Goal: Task Accomplishment & Management: Manage account settings

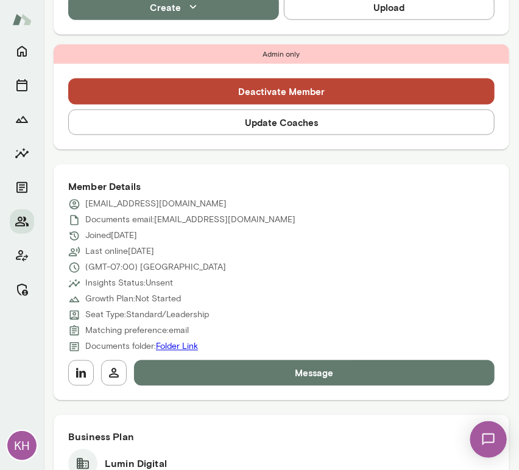
scroll to position [384, 0]
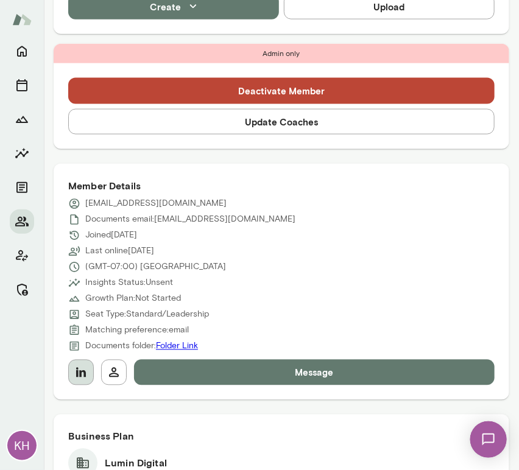
click at [82, 366] on icon "button" at bounding box center [81, 372] width 15 height 15
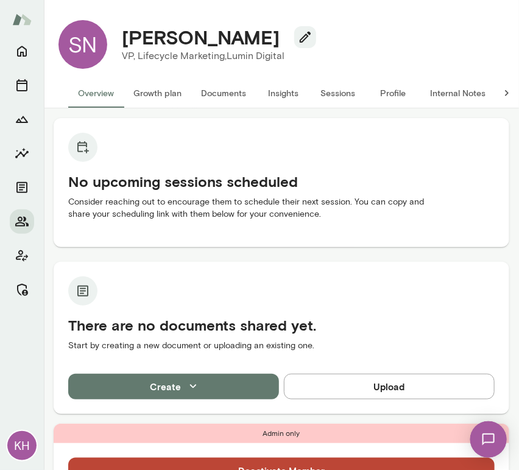
scroll to position [0, 0]
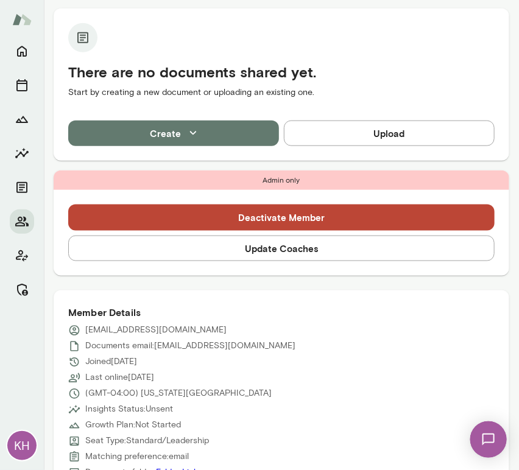
scroll to position [258, 0]
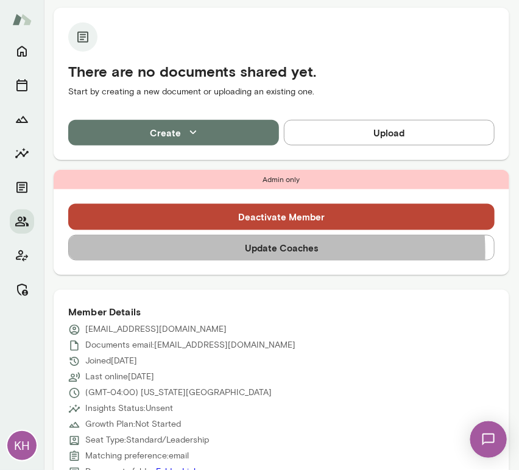
click at [244, 251] on button "Update Coaches" at bounding box center [281, 248] width 426 height 26
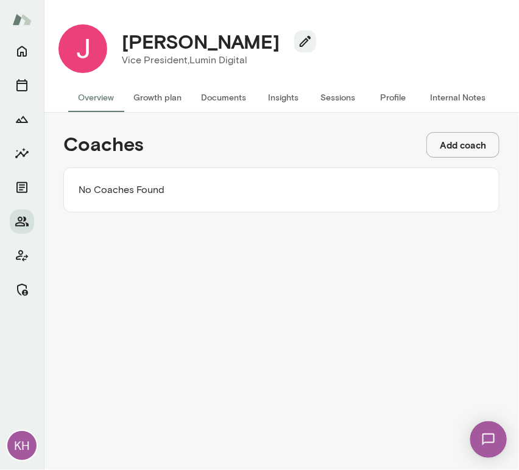
click at [448, 138] on button "Add coach" at bounding box center [462, 145] width 73 height 26
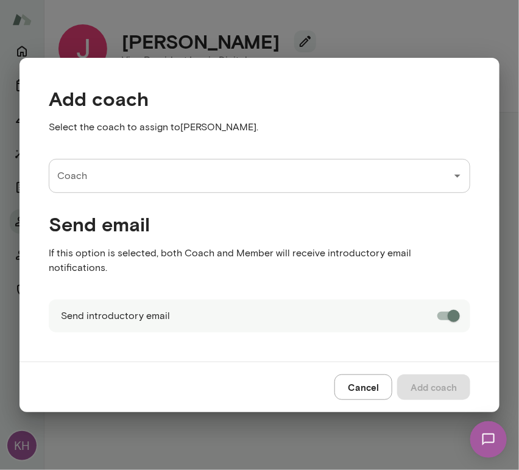
click at [331, 193] on div "Coach" at bounding box center [259, 176] width 421 height 34
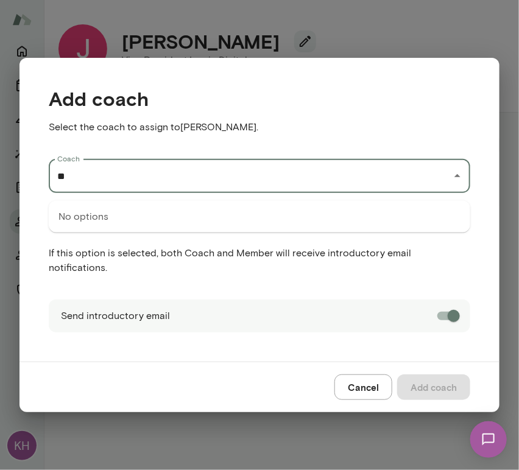
type input "*"
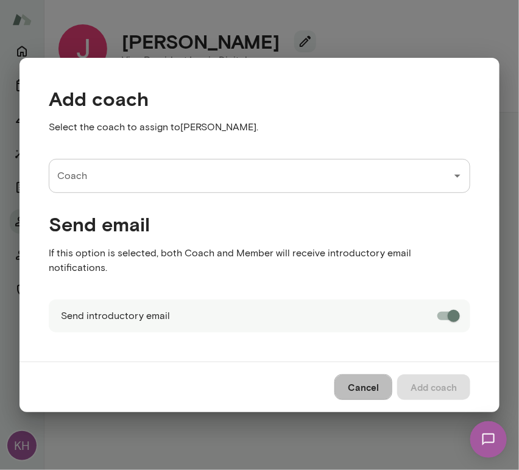
click at [353, 381] on button "Cancel" at bounding box center [363, 388] width 58 height 26
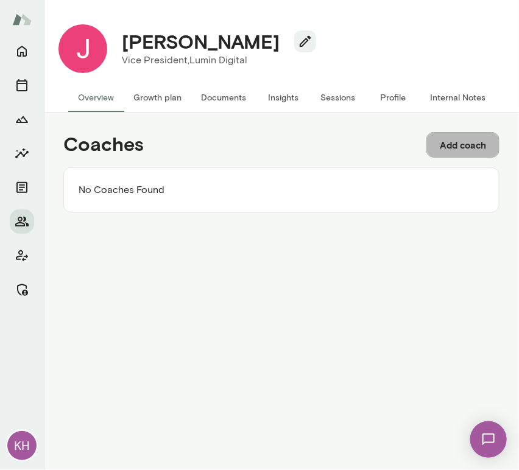
click at [454, 143] on button "Add coach" at bounding box center [462, 145] width 73 height 26
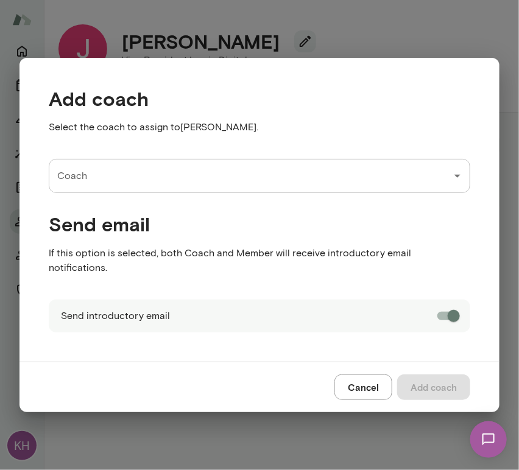
click at [171, 186] on input "Coach" at bounding box center [250, 175] width 392 height 23
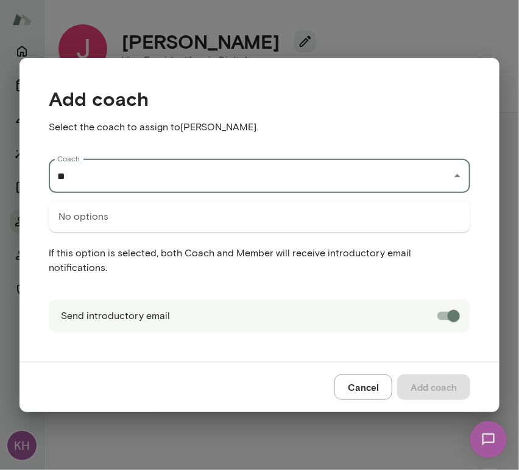
type input "*"
click at [378, 379] on button "Cancel" at bounding box center [363, 388] width 58 height 26
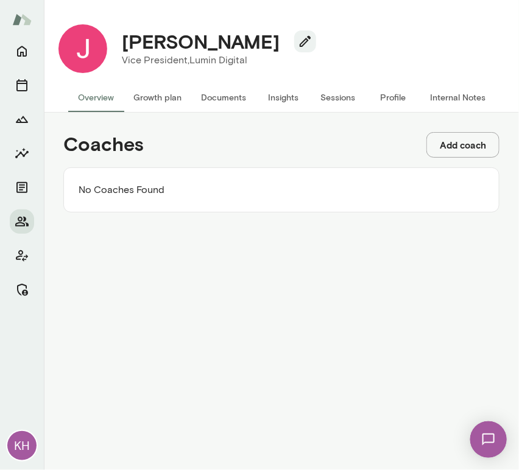
click at [458, 143] on button "Add coach" at bounding box center [462, 145] width 73 height 26
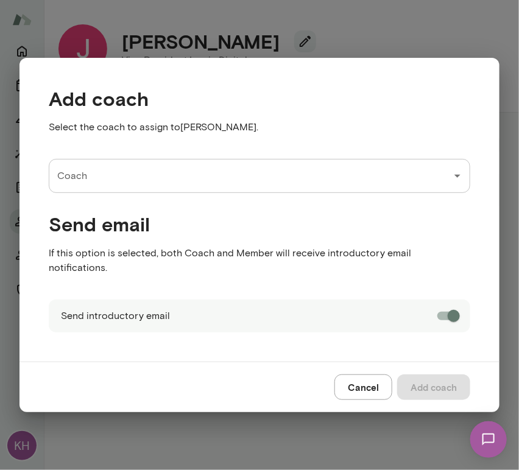
click at [250, 176] on input "Coach" at bounding box center [250, 175] width 392 height 23
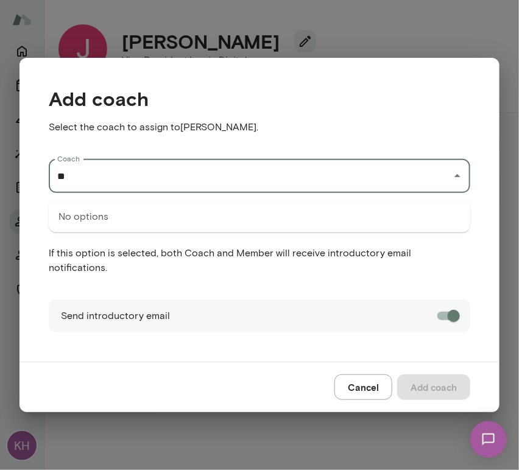
click at [238, 220] on div "No options" at bounding box center [259, 217] width 421 height 32
type input "*"
click at [372, 44] on div "Add coach Select the coach to assign to Jennifer Miklosi . Coach Coach Send ema…" at bounding box center [259, 235] width 519 height 470
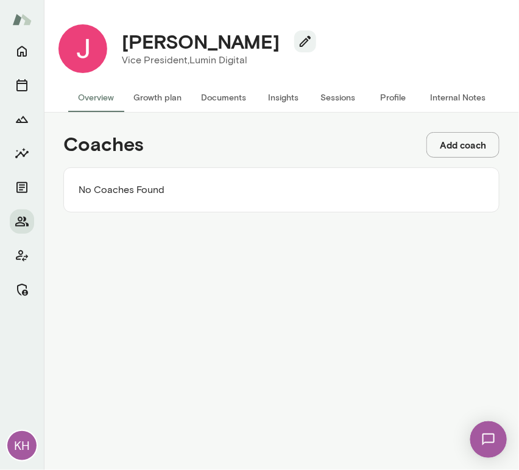
click at [473, 146] on button "Add coach" at bounding box center [462, 145] width 73 height 26
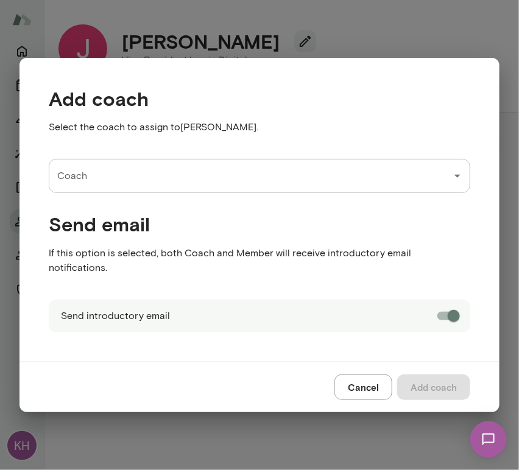
click at [203, 187] on input "Coach" at bounding box center [250, 175] width 392 height 23
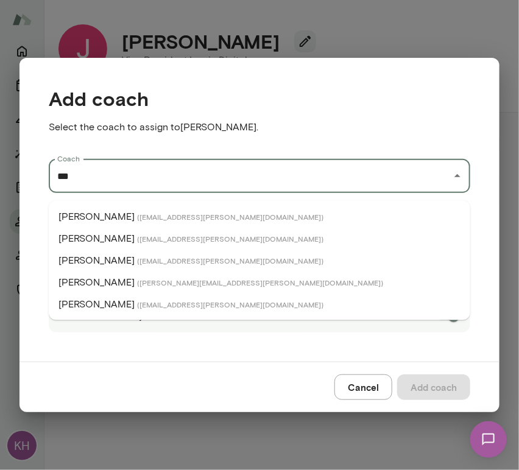
click at [156, 214] on span "( [EMAIL_ADDRESS][PERSON_NAME][DOMAIN_NAME] )" at bounding box center [230, 217] width 186 height 10
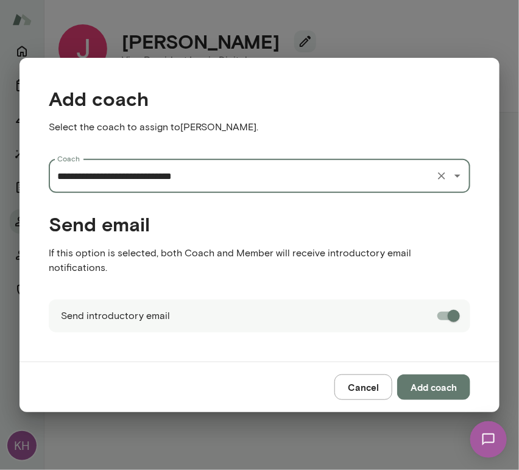
type input "**********"
click at [422, 375] on button "Add coach" at bounding box center [433, 388] width 73 height 26
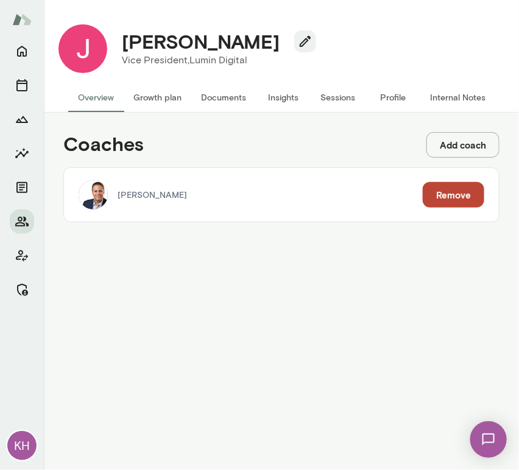
click at [453, 141] on button "Add coach" at bounding box center [462, 145] width 73 height 26
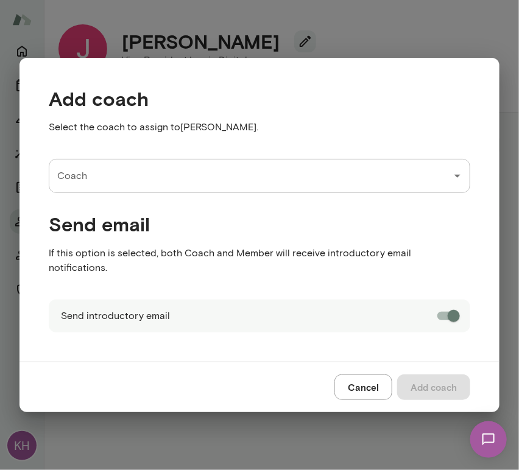
click at [261, 174] on input "Coach" at bounding box center [250, 175] width 392 height 23
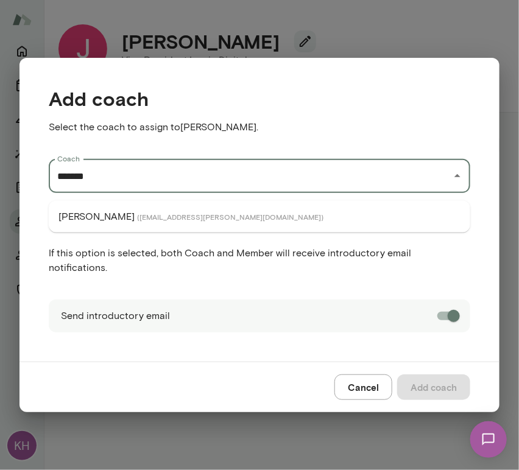
click at [208, 217] on span "( charlessilvestro@mento.co )" at bounding box center [230, 217] width 186 height 10
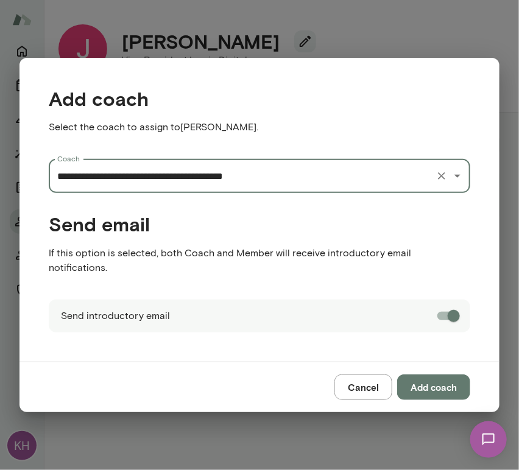
type input "**********"
click at [430, 389] on button "Add coach" at bounding box center [433, 388] width 73 height 26
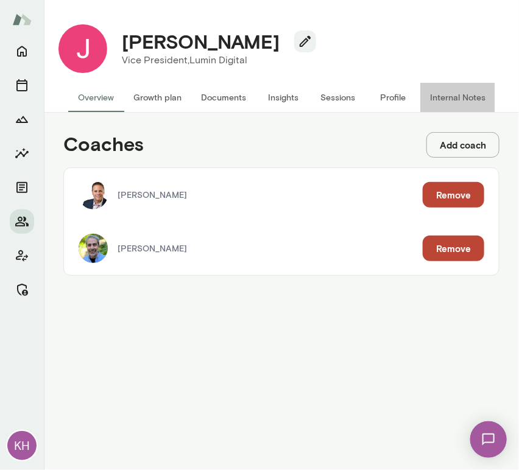
click at [437, 93] on button "Internal Notes" at bounding box center [457, 97] width 75 height 29
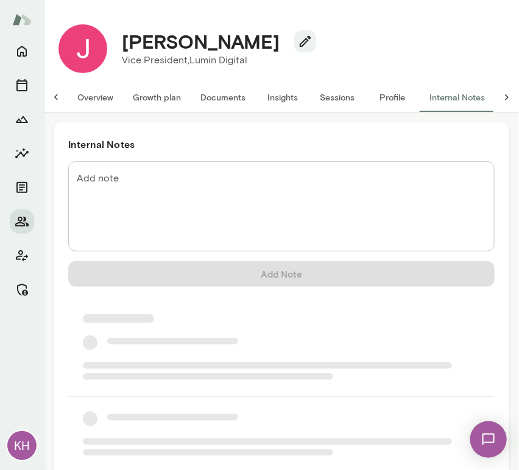
scroll to position [0, 10]
click at [211, 168] on div "* Add note" at bounding box center [281, 206] width 426 height 90
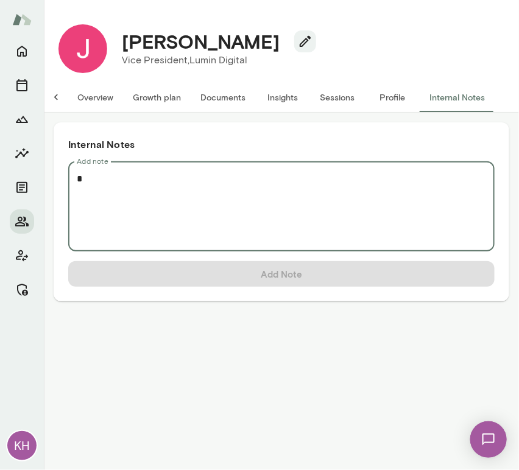
scroll to position [0, 0]
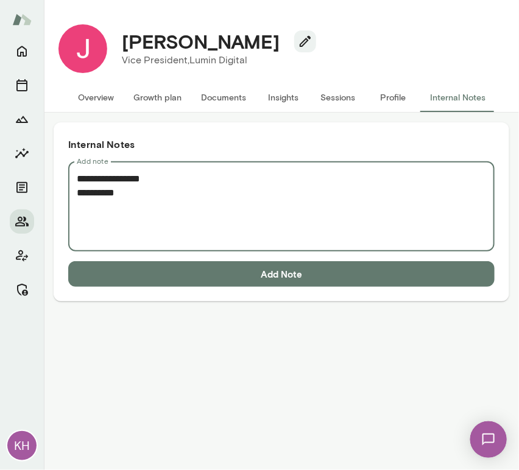
drag, startPoint x: 136, startPoint y: 193, endPoint x: 77, endPoint y: 189, distance: 59.8
click at [77, 189] on textarea "**********" at bounding box center [281, 207] width 409 height 70
click at [122, 202] on textarea "**********" at bounding box center [281, 207] width 409 height 70
click at [113, 186] on textarea "**********" at bounding box center [281, 207] width 409 height 70
paste textarea "**********"
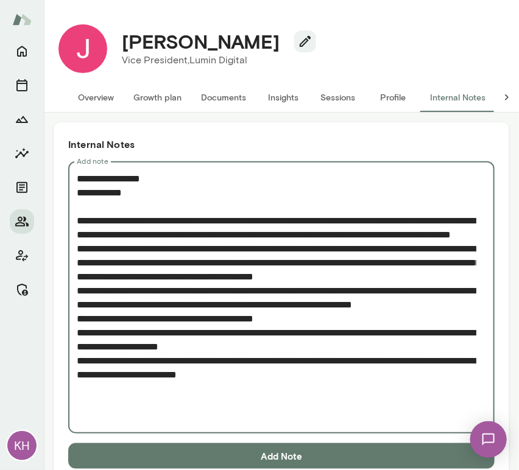
scroll to position [23, 0]
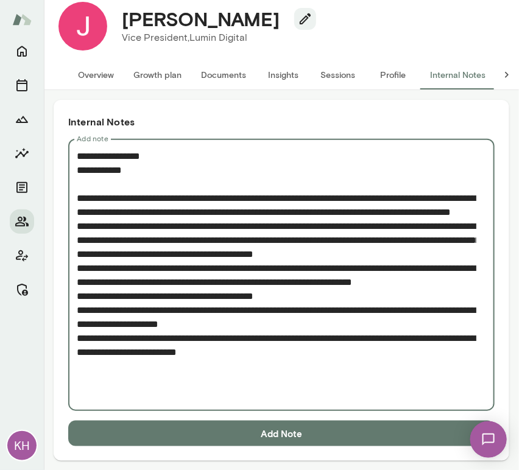
type textarea "**********"
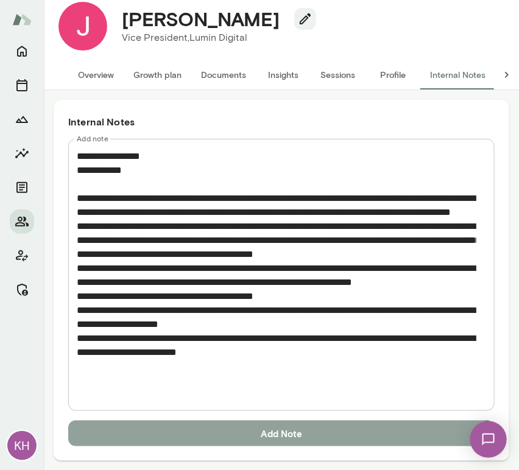
click at [221, 437] on button "Add Note" at bounding box center [281, 434] width 426 height 26
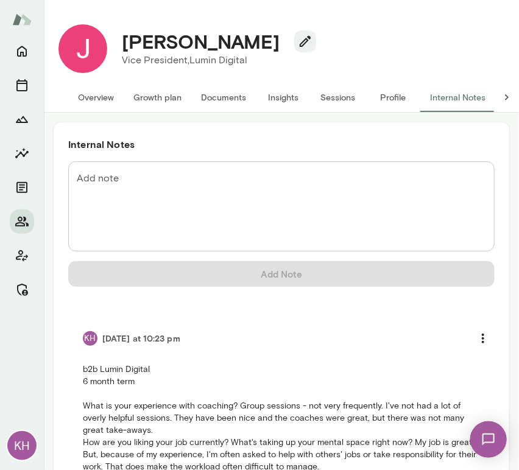
scroll to position [136, 0]
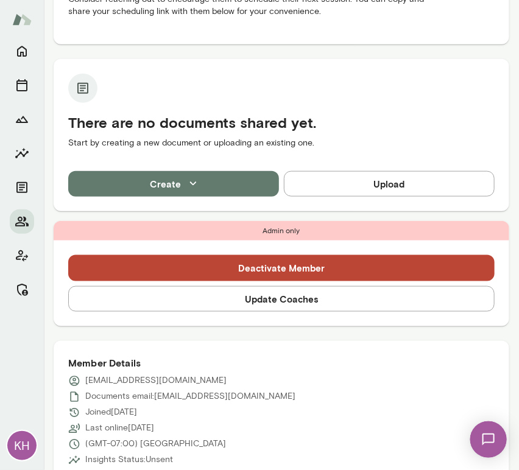
scroll to position [208, 0]
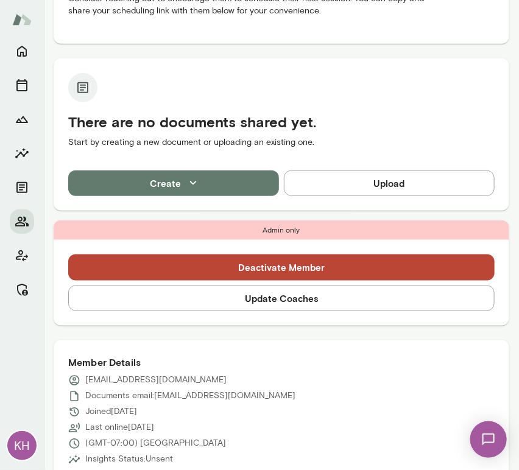
click at [244, 301] on button "Update Coaches" at bounding box center [281, 299] width 426 height 26
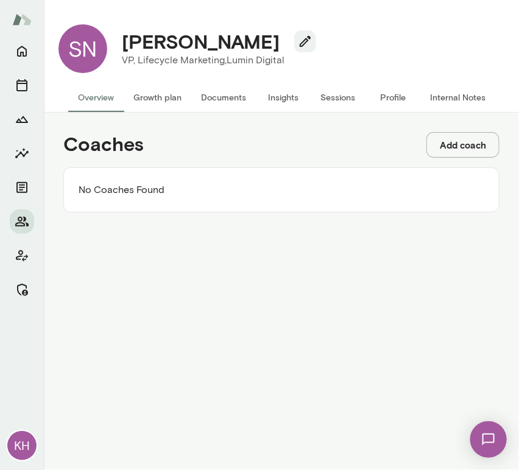
click at [457, 147] on button "Add coach" at bounding box center [462, 145] width 73 height 26
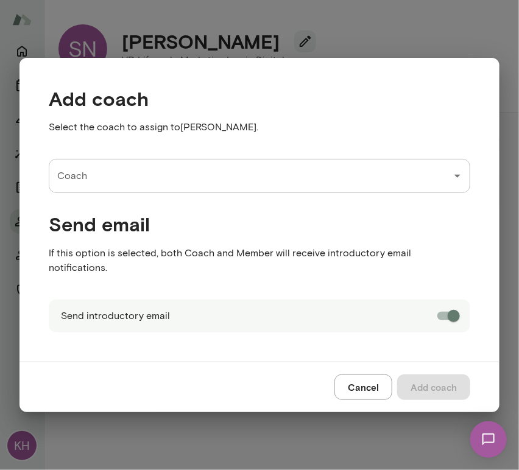
click at [124, 177] on input "Coach" at bounding box center [250, 175] width 392 height 23
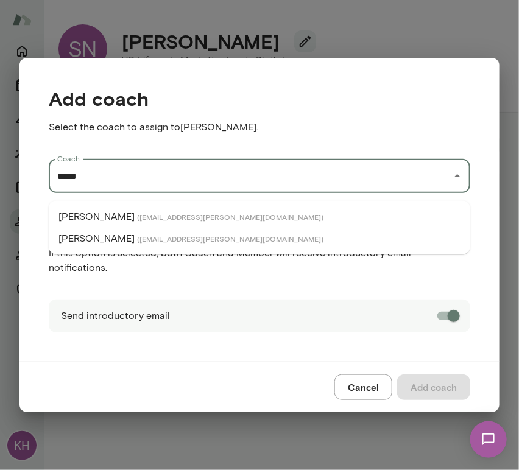
click at [138, 213] on span "( christinaknoll@mento.co )" at bounding box center [230, 217] width 186 height 10
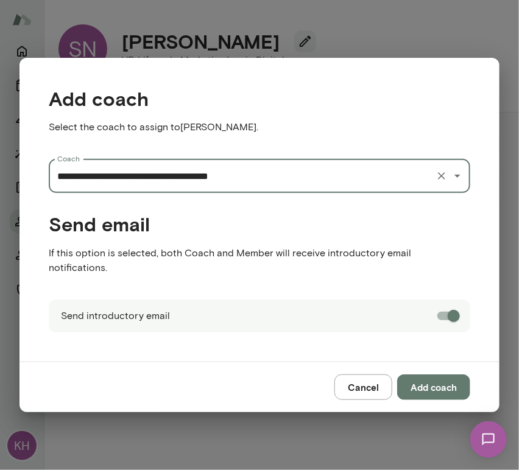
type input "**********"
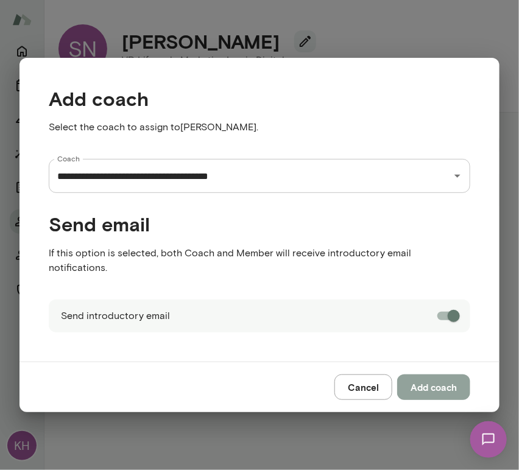
click at [432, 381] on button "Add coach" at bounding box center [433, 388] width 73 height 26
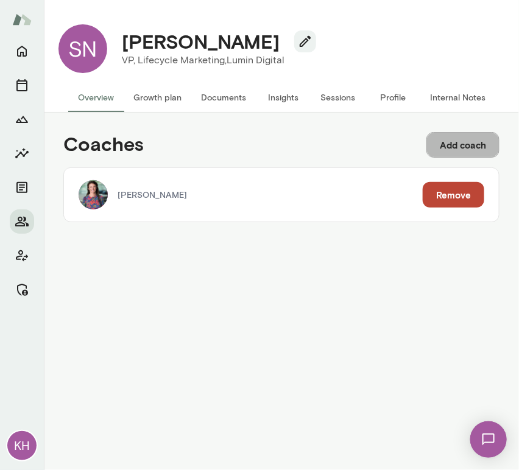
click at [471, 144] on button "Add coach" at bounding box center [462, 145] width 73 height 26
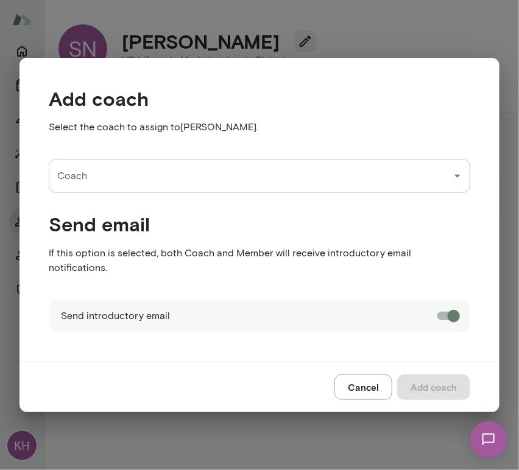
click at [290, 188] on input "Coach" at bounding box center [250, 175] width 392 height 23
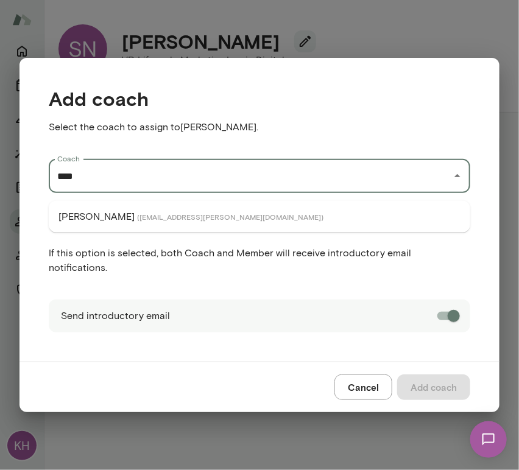
click at [274, 213] on li "Charles Silvestro ( charlessilvestro@mento.co )" at bounding box center [259, 217] width 421 height 22
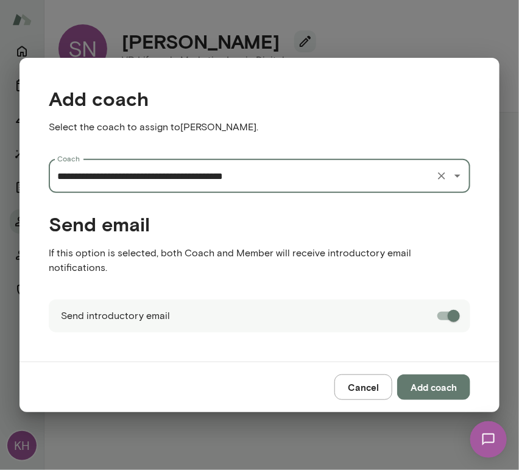
type input "**********"
click at [422, 375] on button "Add coach" at bounding box center [433, 388] width 73 height 26
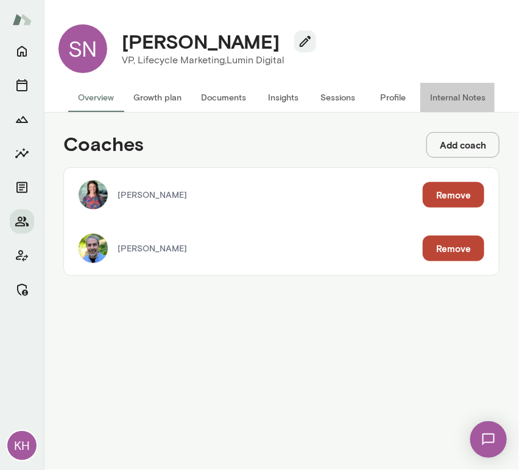
click at [449, 93] on button "Internal Notes" at bounding box center [457, 97] width 75 height 29
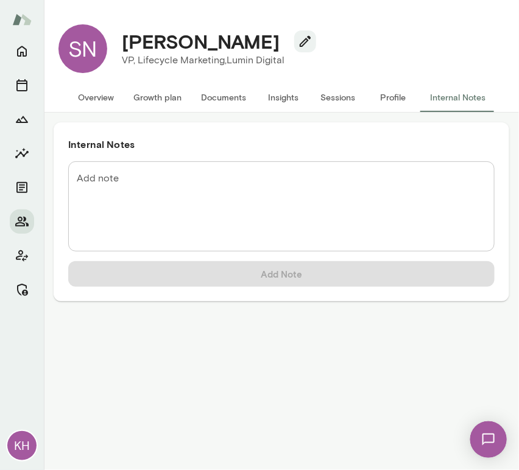
click at [167, 189] on textarea "Add note" at bounding box center [281, 207] width 409 height 70
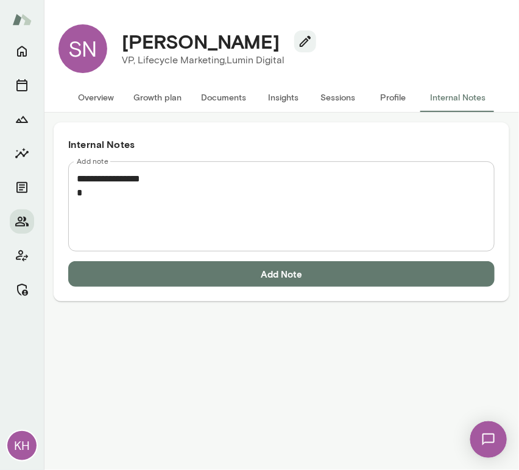
click at [99, 192] on textarea "**********" at bounding box center [281, 207] width 409 height 70
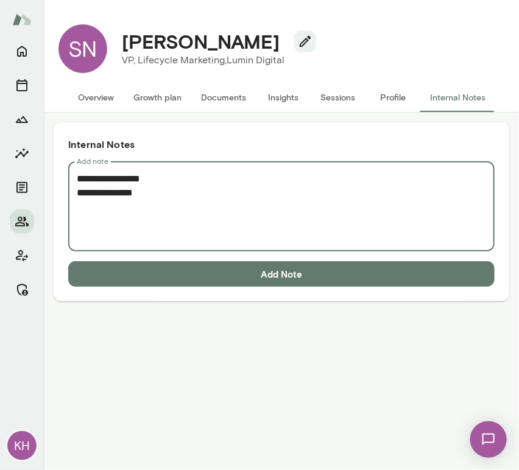
paste textarea "**********"
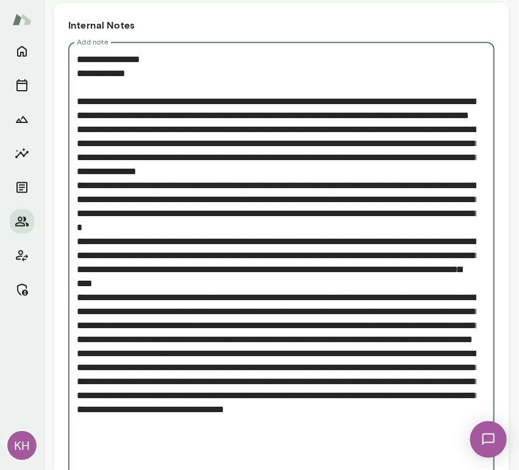
scroll to position [191, 0]
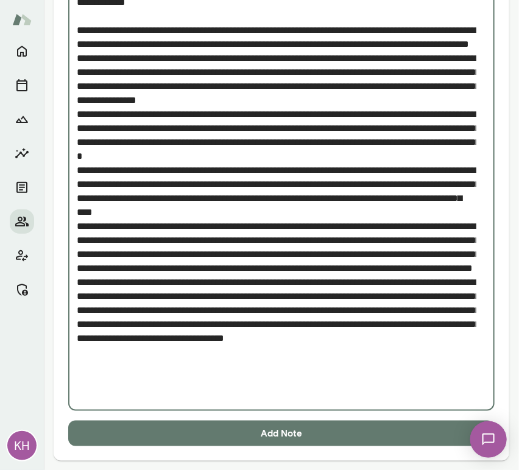
type textarea "**********"
click at [187, 428] on button "Add Note" at bounding box center [281, 434] width 426 height 26
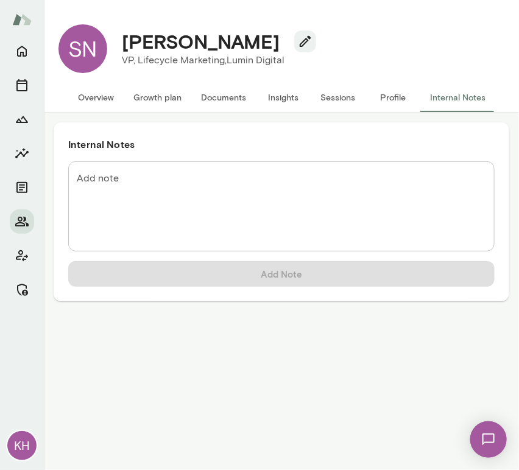
scroll to position [0, 0]
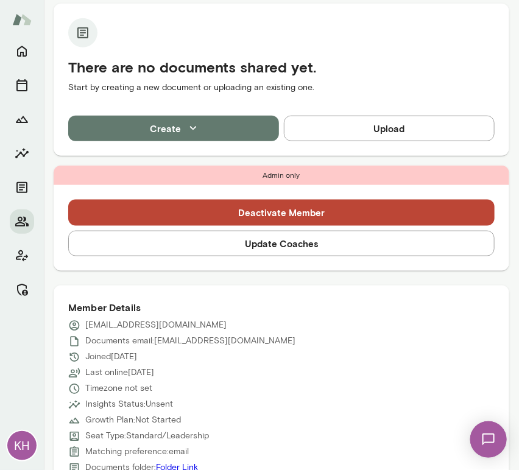
scroll to position [263, 0]
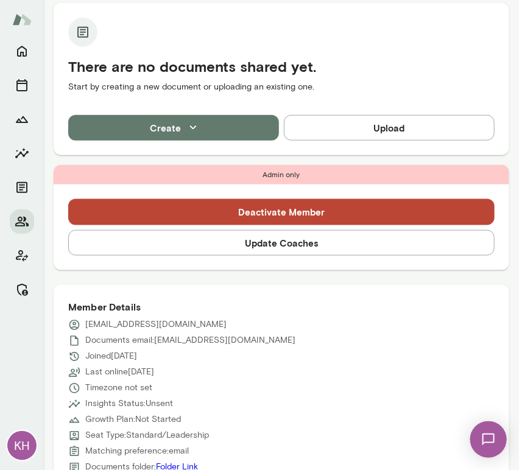
click at [211, 241] on button "Update Coaches" at bounding box center [281, 243] width 426 height 26
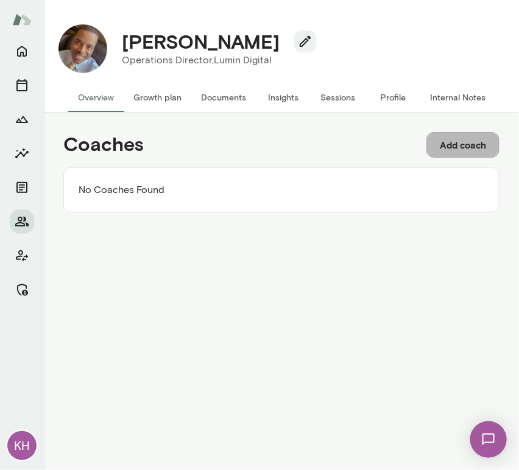
click at [461, 135] on button "Add coach" at bounding box center [462, 145] width 73 height 26
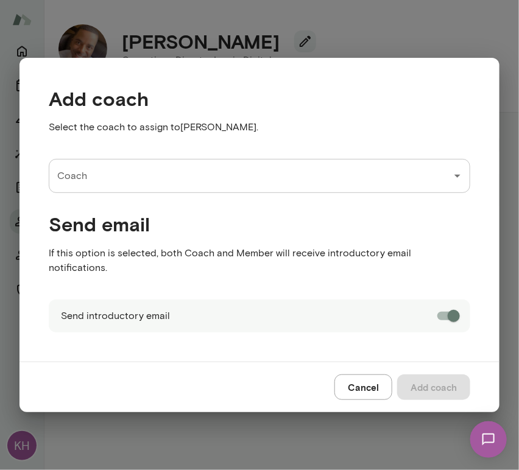
click at [148, 188] on input "Coach" at bounding box center [250, 175] width 392 height 23
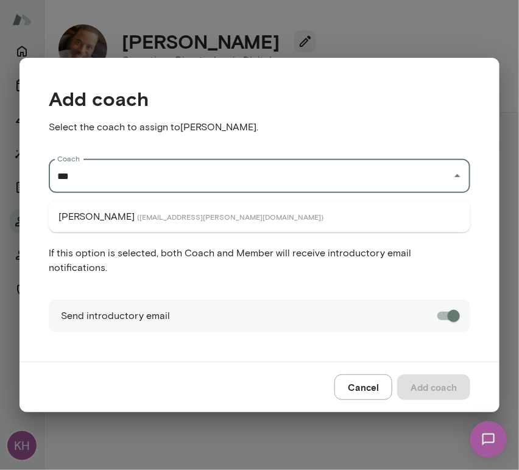
click at [150, 222] on li "[PERSON_NAME] ( [EMAIL_ADDRESS][PERSON_NAME][DOMAIN_NAME] )" at bounding box center [259, 217] width 421 height 22
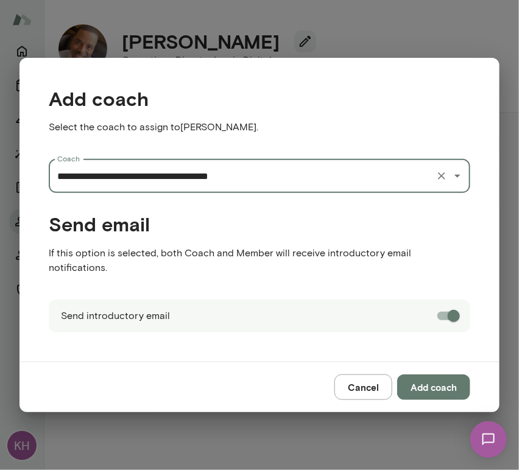
type input "**********"
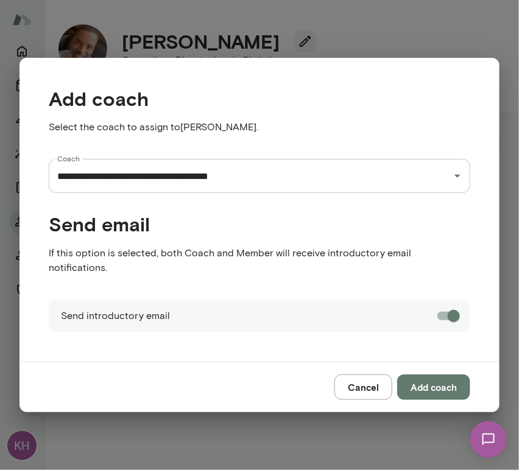
click at [438, 376] on button "Add coach" at bounding box center [433, 388] width 73 height 26
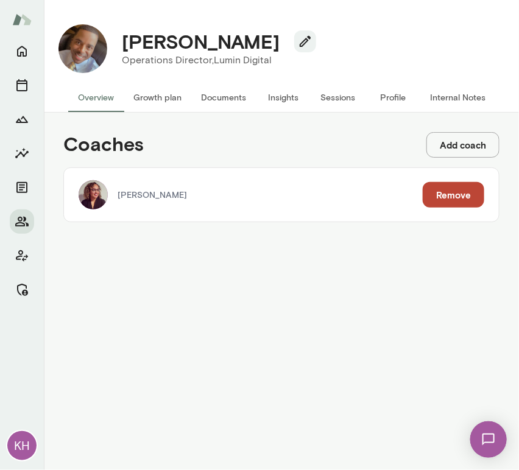
click at [466, 151] on button "Add coach" at bounding box center [462, 145] width 73 height 26
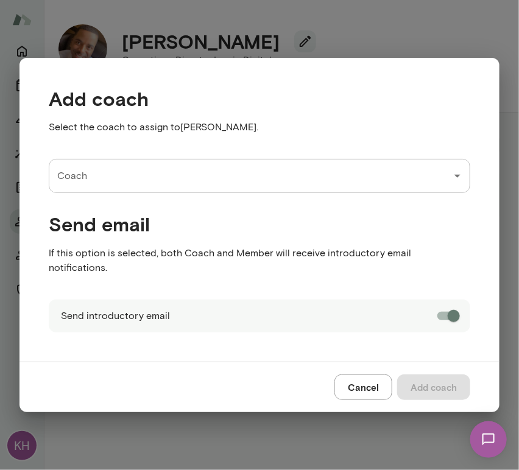
click at [202, 188] on input "Coach" at bounding box center [250, 175] width 392 height 23
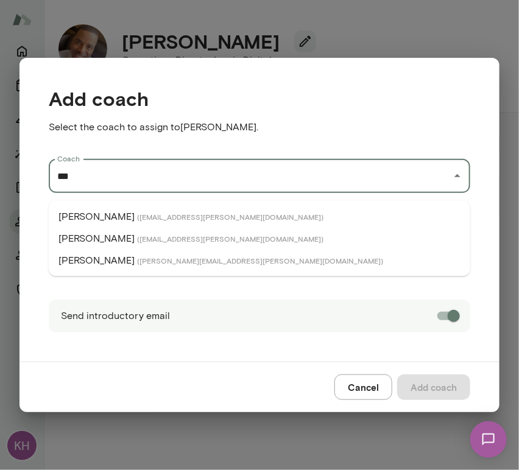
click at [161, 213] on span "( albertvillarde@mento.co )" at bounding box center [230, 217] width 186 height 10
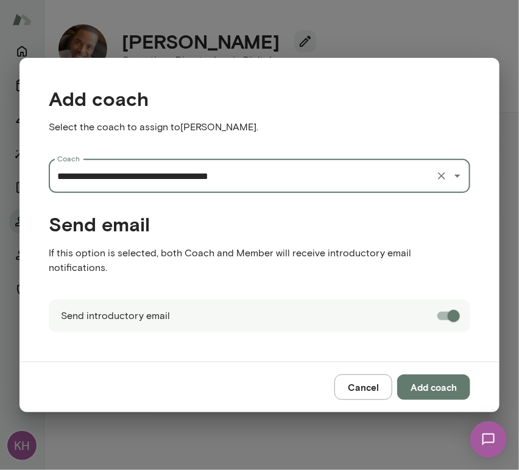
type input "**********"
click at [432, 379] on button "Add coach" at bounding box center [433, 388] width 73 height 26
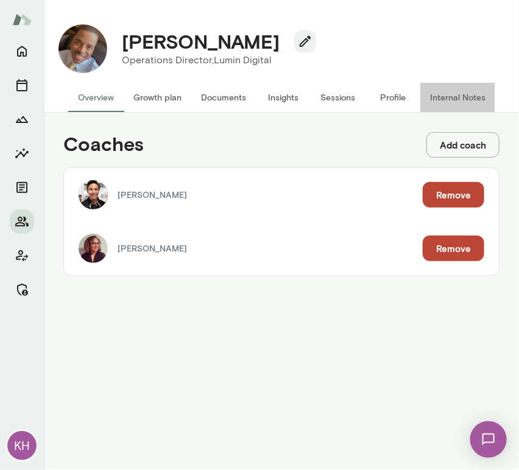
click at [438, 91] on button "Internal Notes" at bounding box center [457, 97] width 75 height 29
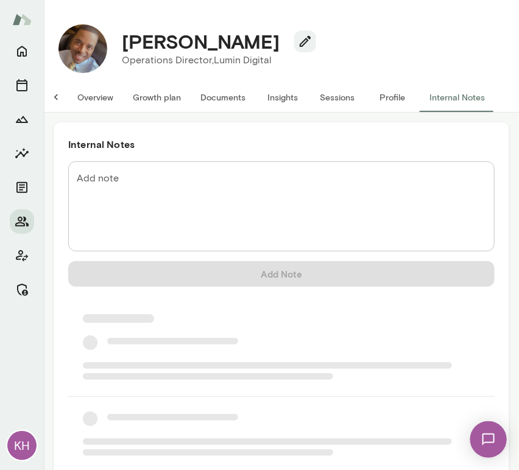
scroll to position [0, 10]
click at [141, 177] on textarea "Add note" at bounding box center [281, 207] width 409 height 70
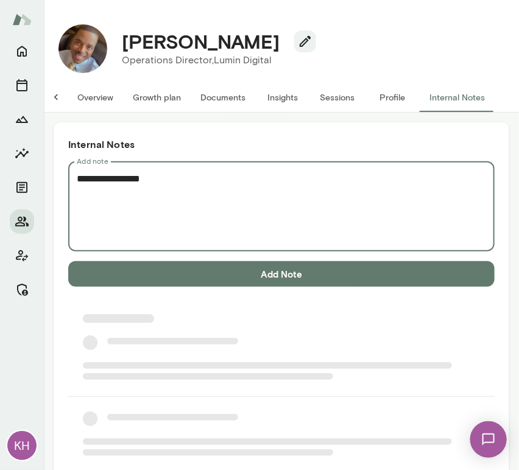
scroll to position [0, 0]
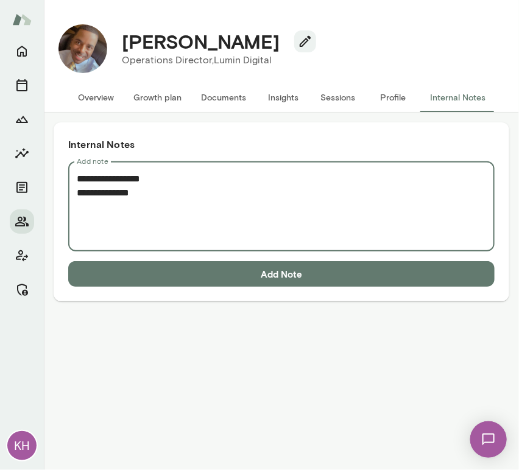
paste textarea "**********"
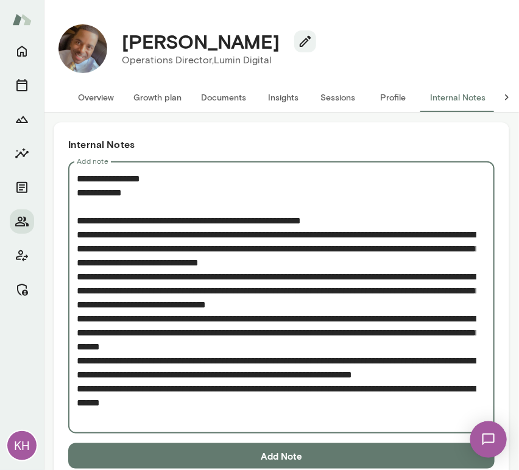
scroll to position [23, 0]
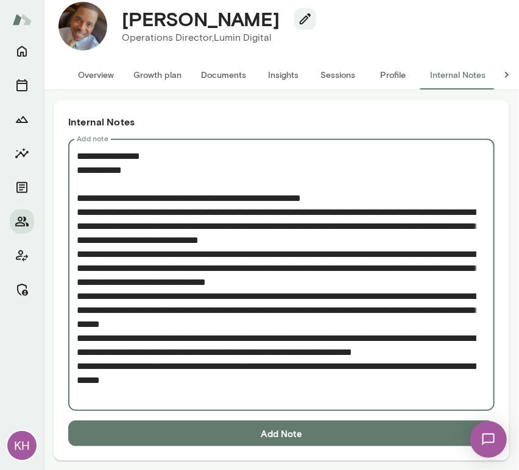
type textarea "**********"
click at [262, 428] on button "Add Note" at bounding box center [281, 434] width 426 height 26
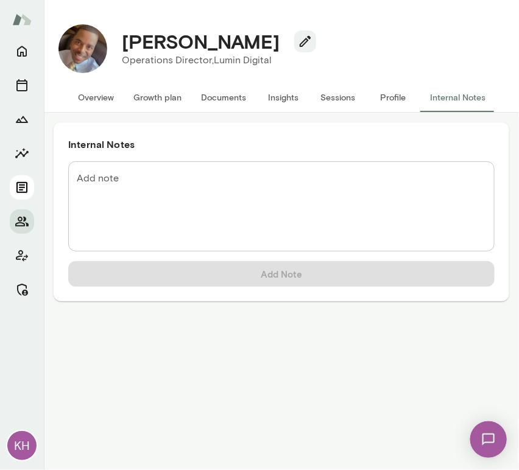
scroll to position [0, 0]
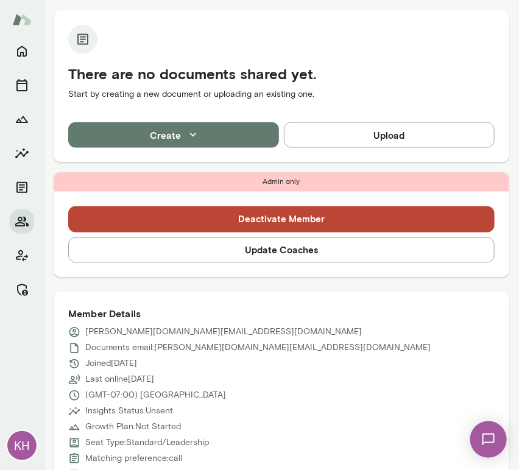
scroll to position [438, 0]
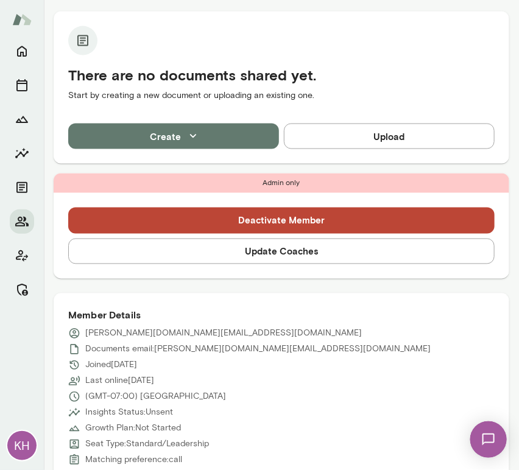
click at [245, 239] on button "Update Coaches" at bounding box center [281, 252] width 426 height 26
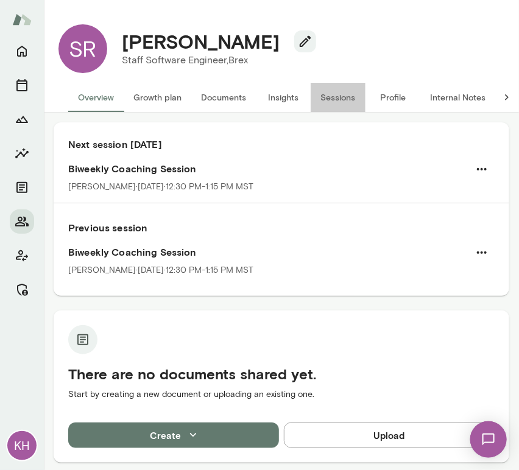
click at [329, 105] on button "Sessions" at bounding box center [338, 97] width 55 height 29
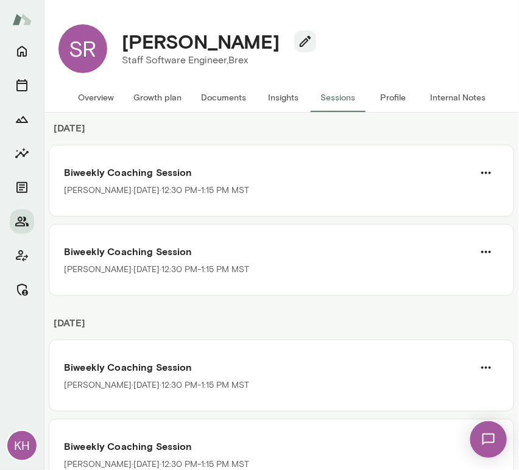
scroll to position [183, 0]
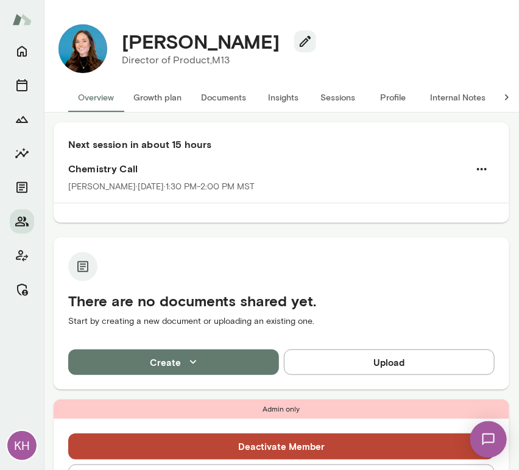
click at [340, 102] on button "Sessions" at bounding box center [338, 97] width 55 height 29
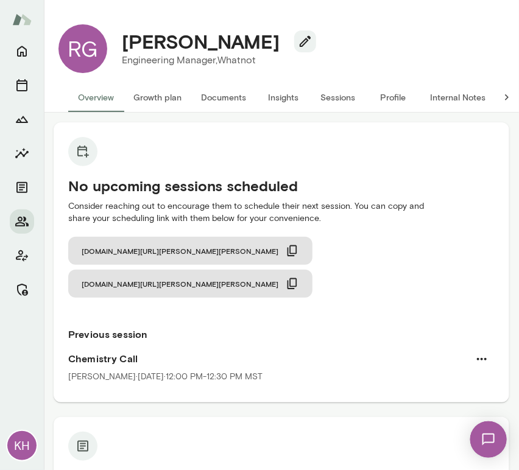
click at [333, 95] on button "Sessions" at bounding box center [338, 97] width 55 height 29
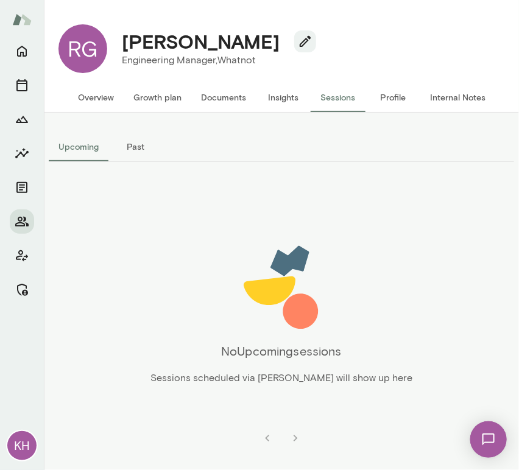
click at [138, 149] on button "Past" at bounding box center [135, 146] width 55 height 29
